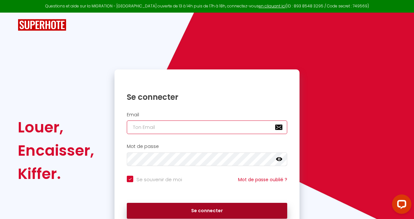
type input "[PERSON_NAME][EMAIL_ADDRESS][DOMAIN_NAME]"
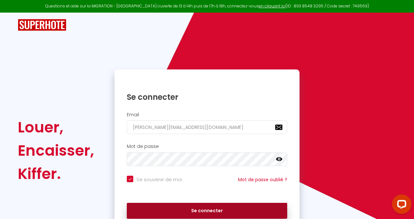
click at [206, 208] on button "Se connecter" at bounding box center [207, 211] width 161 height 16
checkbox input "true"
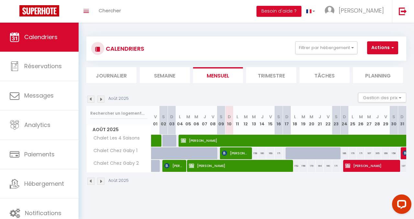
click at [262, 76] on li "Trimestre" at bounding box center [271, 75] width 50 height 16
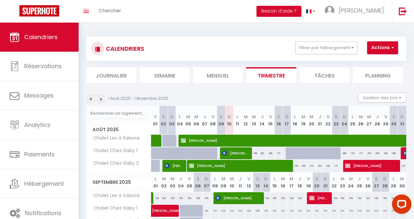
click at [100, 102] on img at bounding box center [100, 99] width 7 height 7
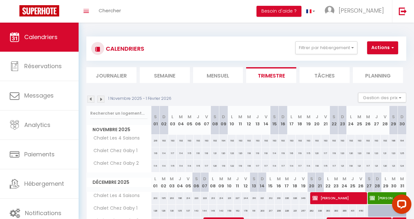
click at [100, 102] on img at bounding box center [100, 99] width 7 height 7
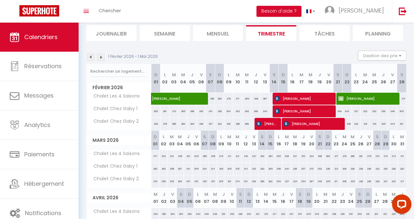
scroll to position [42, 0]
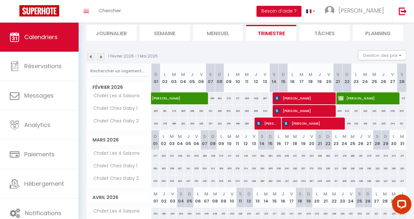
click at [103, 56] on img at bounding box center [100, 56] width 7 height 7
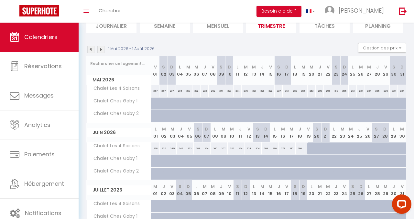
scroll to position [24, 0]
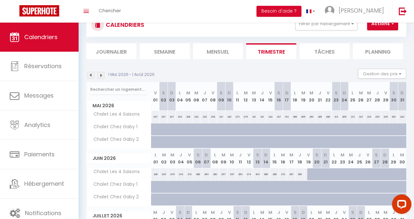
click at [91, 76] on img at bounding box center [90, 75] width 7 height 7
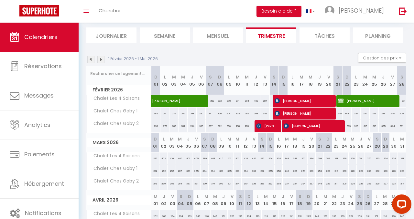
scroll to position [32, 0]
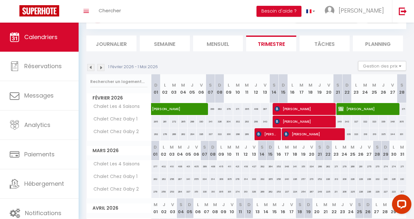
click at [102, 67] on img at bounding box center [100, 67] width 7 height 7
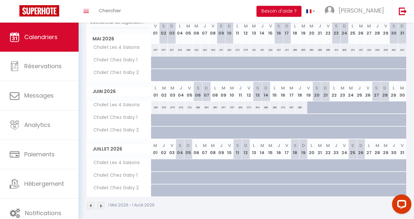
scroll to position [95, 0]
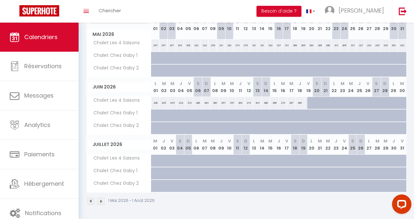
click at [102, 202] on img at bounding box center [100, 201] width 7 height 7
